Goal: Task Accomplishment & Management: Complete application form

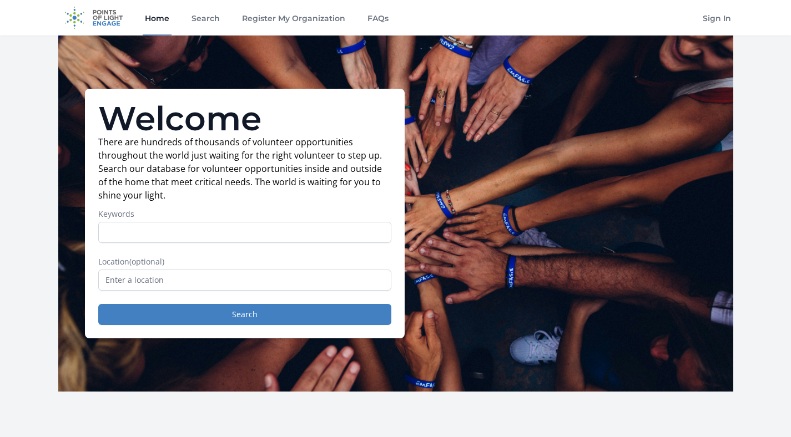
click at [331, 239] on input "Keywords" at bounding box center [244, 232] width 293 height 21
type input "data"
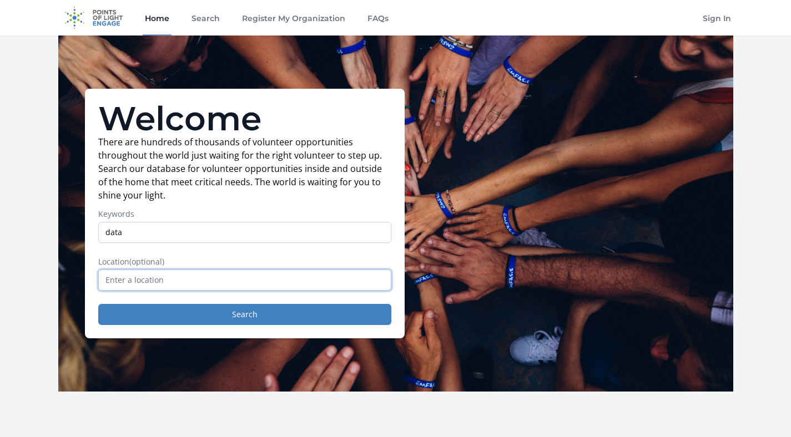
click at [190, 283] on input "text" at bounding box center [244, 280] width 293 height 21
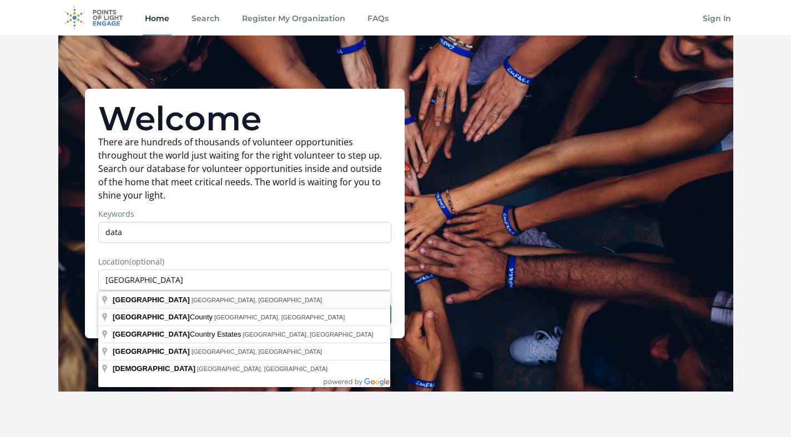
type input "San Diego, CA, USA"
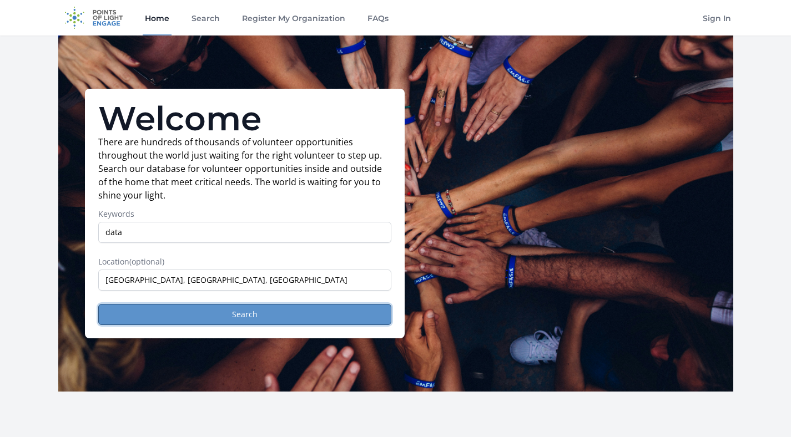
click at [196, 314] on button "Search" at bounding box center [244, 314] width 293 height 21
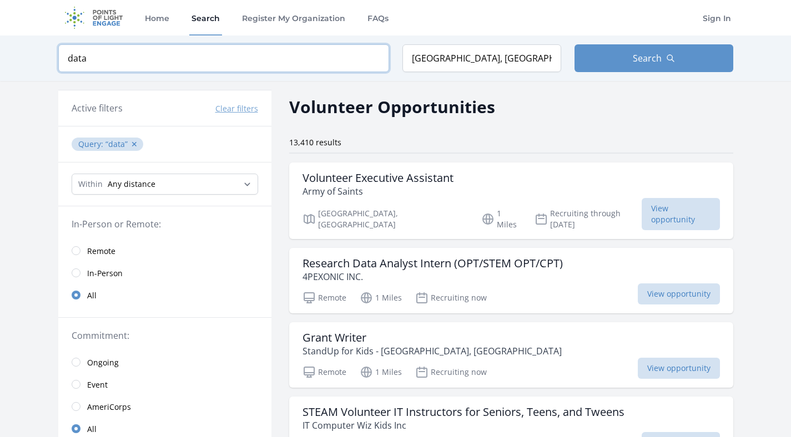
click at [168, 57] on input "data" at bounding box center [223, 58] width 331 height 28
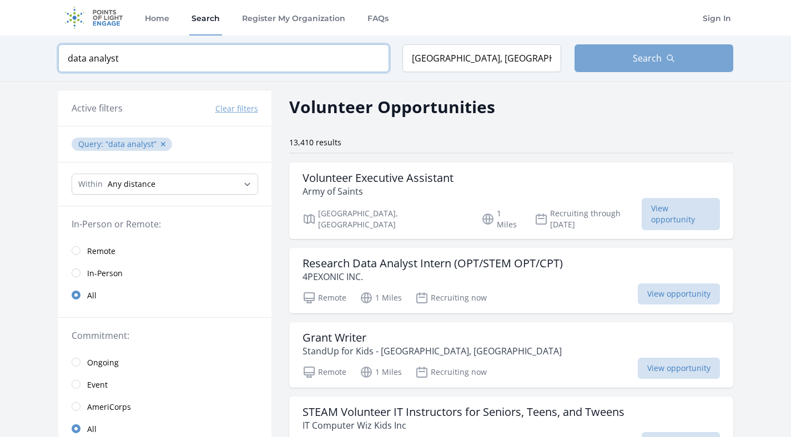
type input "data analyst"
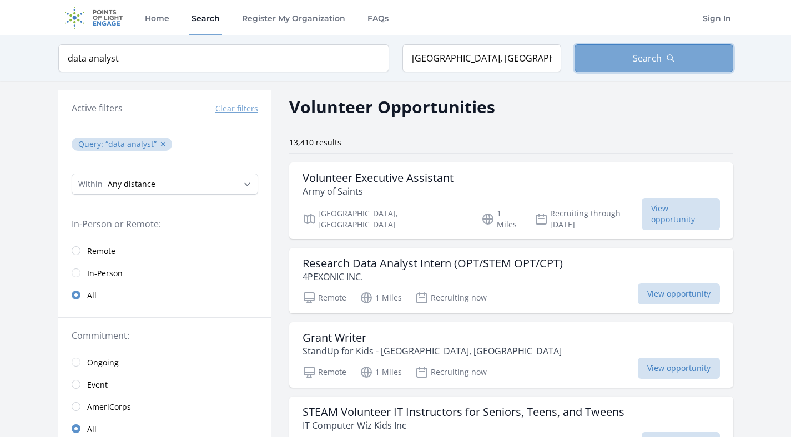
click at [686, 66] on button "Search" at bounding box center [654, 58] width 159 height 28
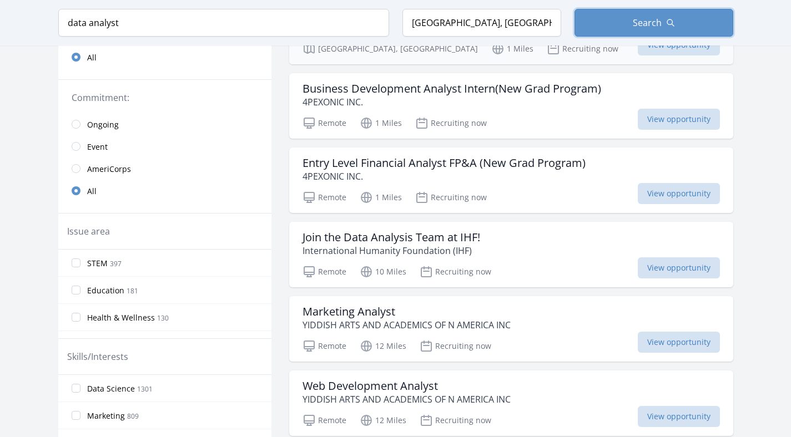
scroll to position [338, 0]
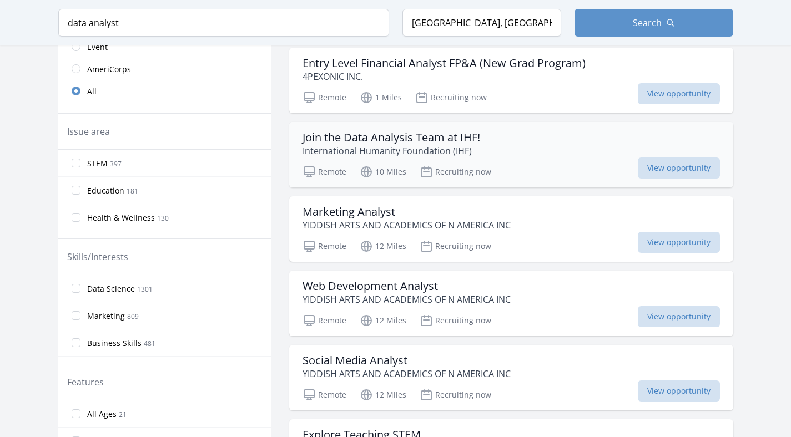
click at [647, 169] on span "View opportunity" at bounding box center [679, 168] width 82 height 21
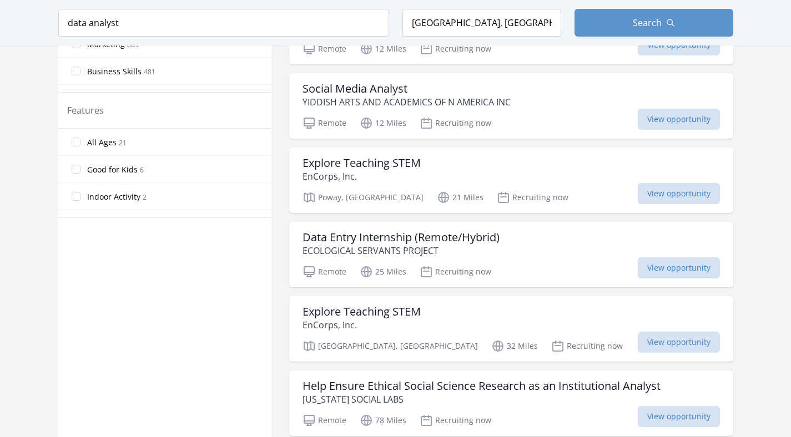
scroll to position [614, 0]
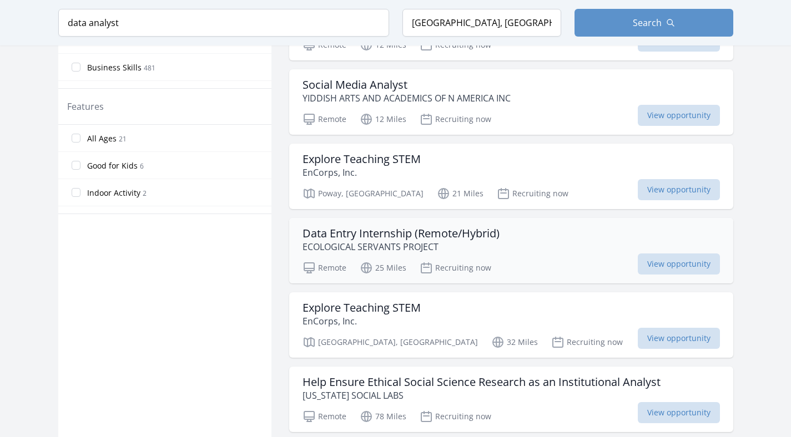
click at [352, 234] on h3 "Data Entry Internship (Remote/Hybrid)" at bounding box center [401, 233] width 197 height 13
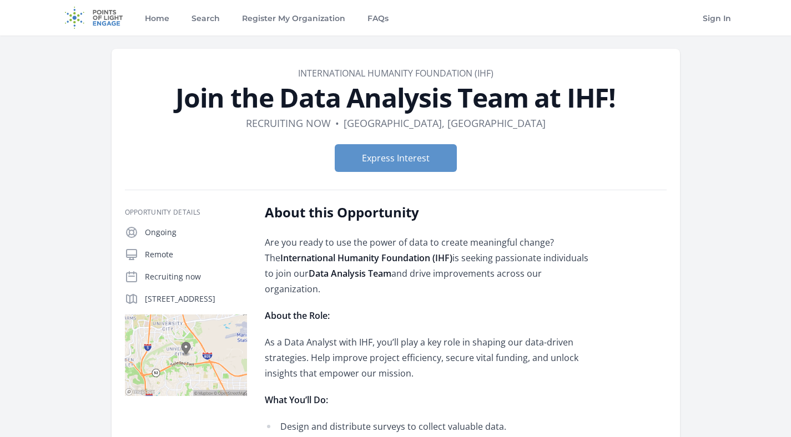
click at [447, 254] on p "Are you ready to use the power of data to create meaningful change? The Interna…" at bounding box center [427, 266] width 325 height 62
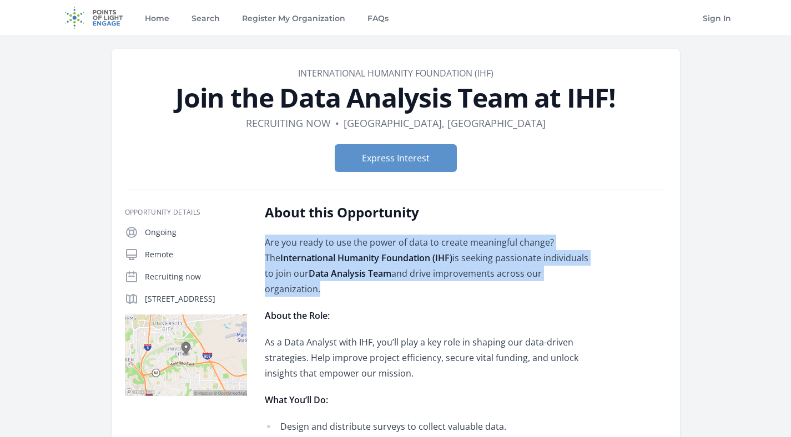
click at [447, 254] on p "Are you ready to use the power of data to create meaningful change? The Interna…" at bounding box center [427, 266] width 325 height 62
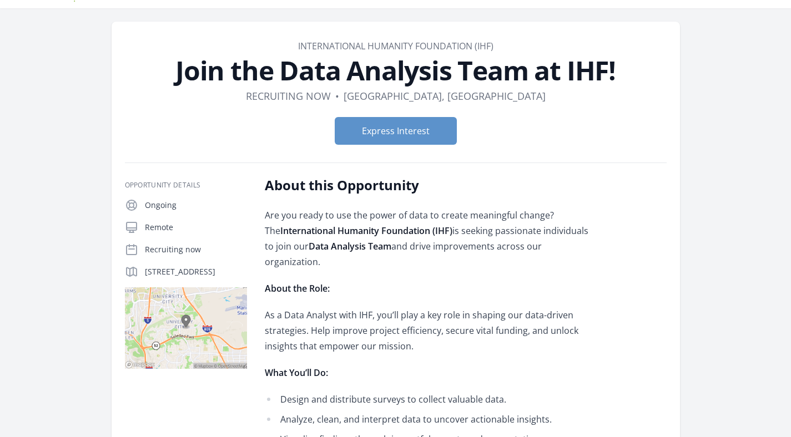
scroll to position [29, 0]
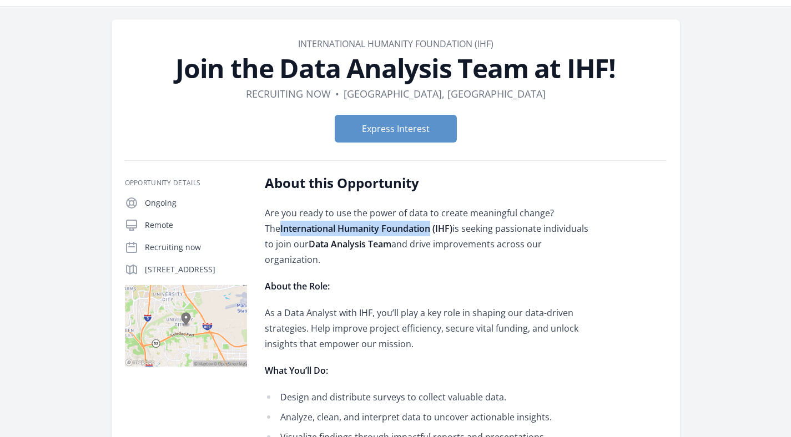
drag, startPoint x: 263, startPoint y: 228, endPoint x: 417, endPoint y: 235, distance: 155.0
copy strong "International Humanity Foundation"
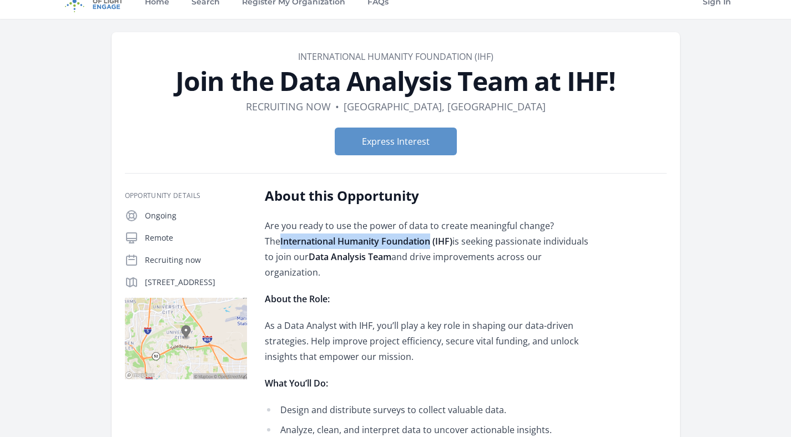
scroll to position [11, 0]
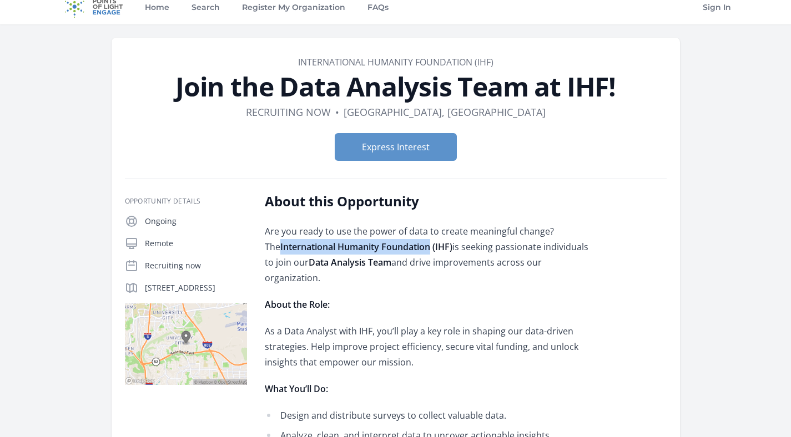
click at [463, 86] on h1 "Join the Data Analysis Team at IHF!" at bounding box center [396, 86] width 542 height 27
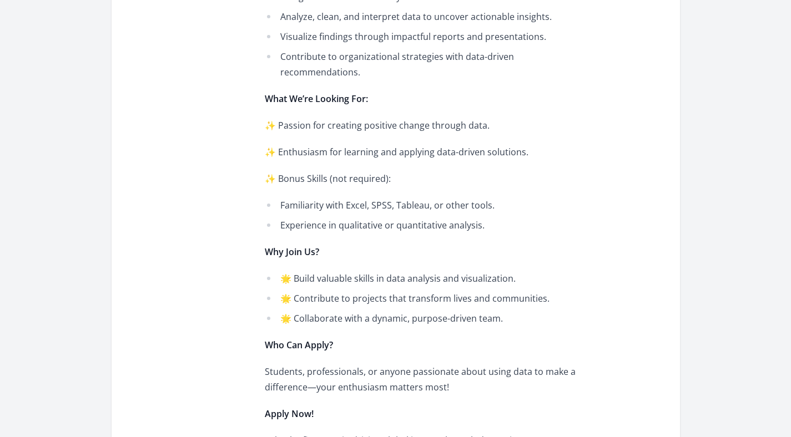
scroll to position [476, 0]
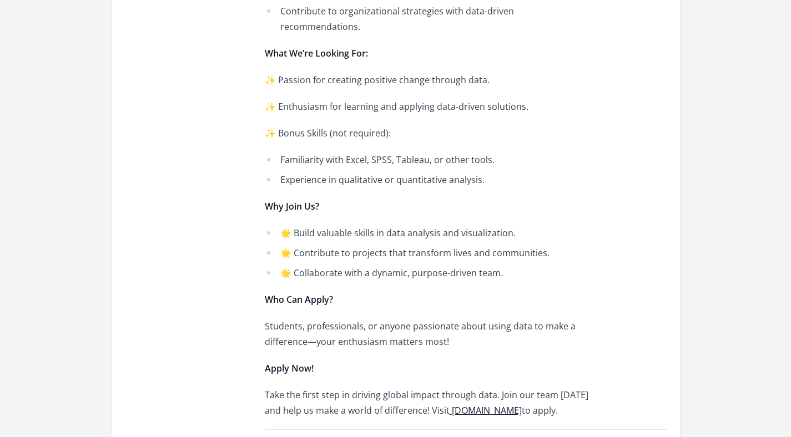
click at [386, 325] on div "Are you ready to use the power of data to create meaningful change? The Interna…" at bounding box center [427, 88] width 325 height 659
click at [392, 319] on p "Students, professionals, or anyone passionate about using data to make a differ…" at bounding box center [427, 334] width 325 height 31
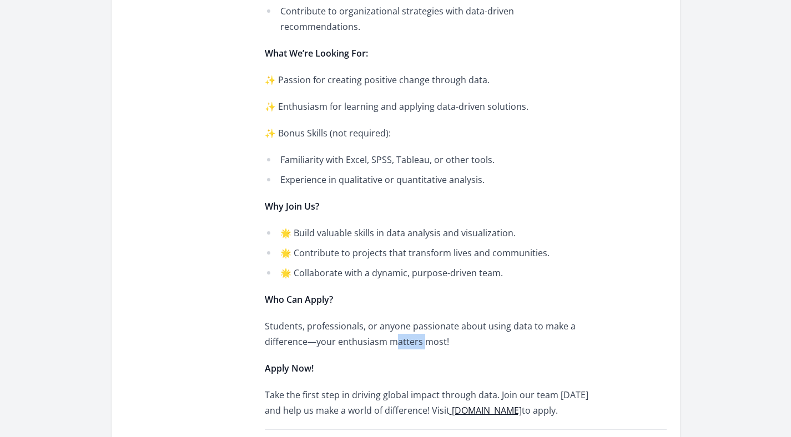
click at [392, 319] on p "Students, professionals, or anyone passionate about using data to make a differ…" at bounding box center [427, 334] width 325 height 31
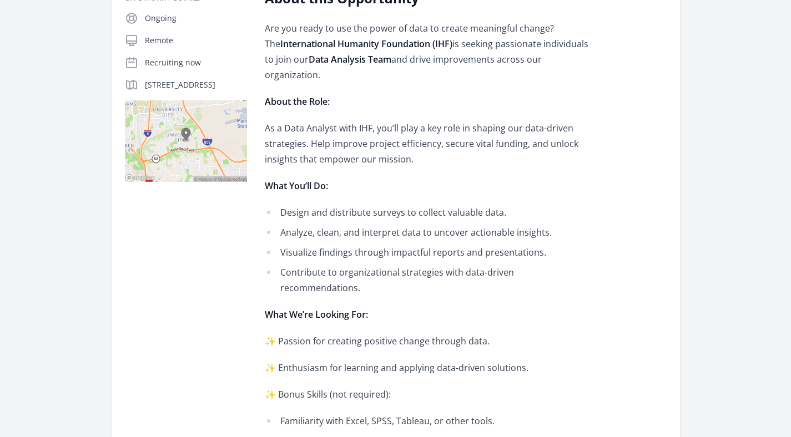
scroll to position [0, 0]
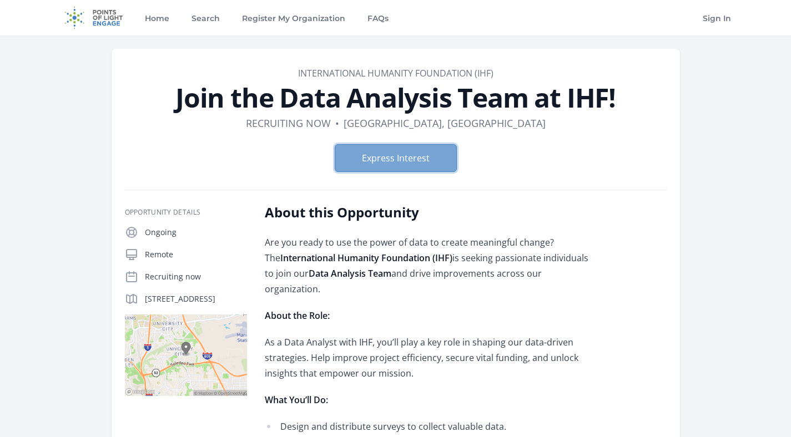
click at [431, 154] on button "Express Interest" at bounding box center [396, 158] width 122 height 28
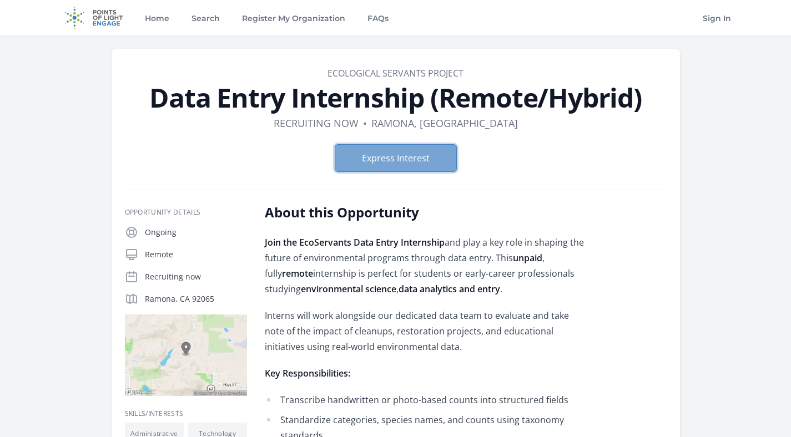
click at [392, 164] on button "Express Interest" at bounding box center [396, 158] width 122 height 28
